Goal: Information Seeking & Learning: Understand process/instructions

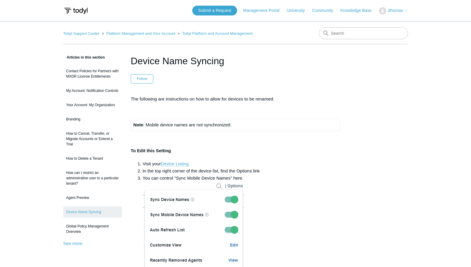
scroll to position [119, 0]
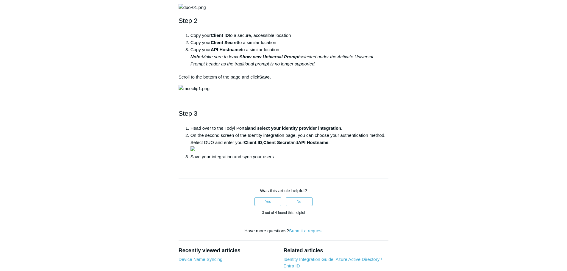
scroll to position [238, 0]
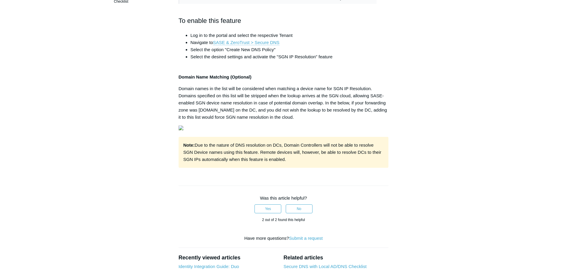
scroll to position [149, 0]
